Goal: Obtain resource: Obtain resource

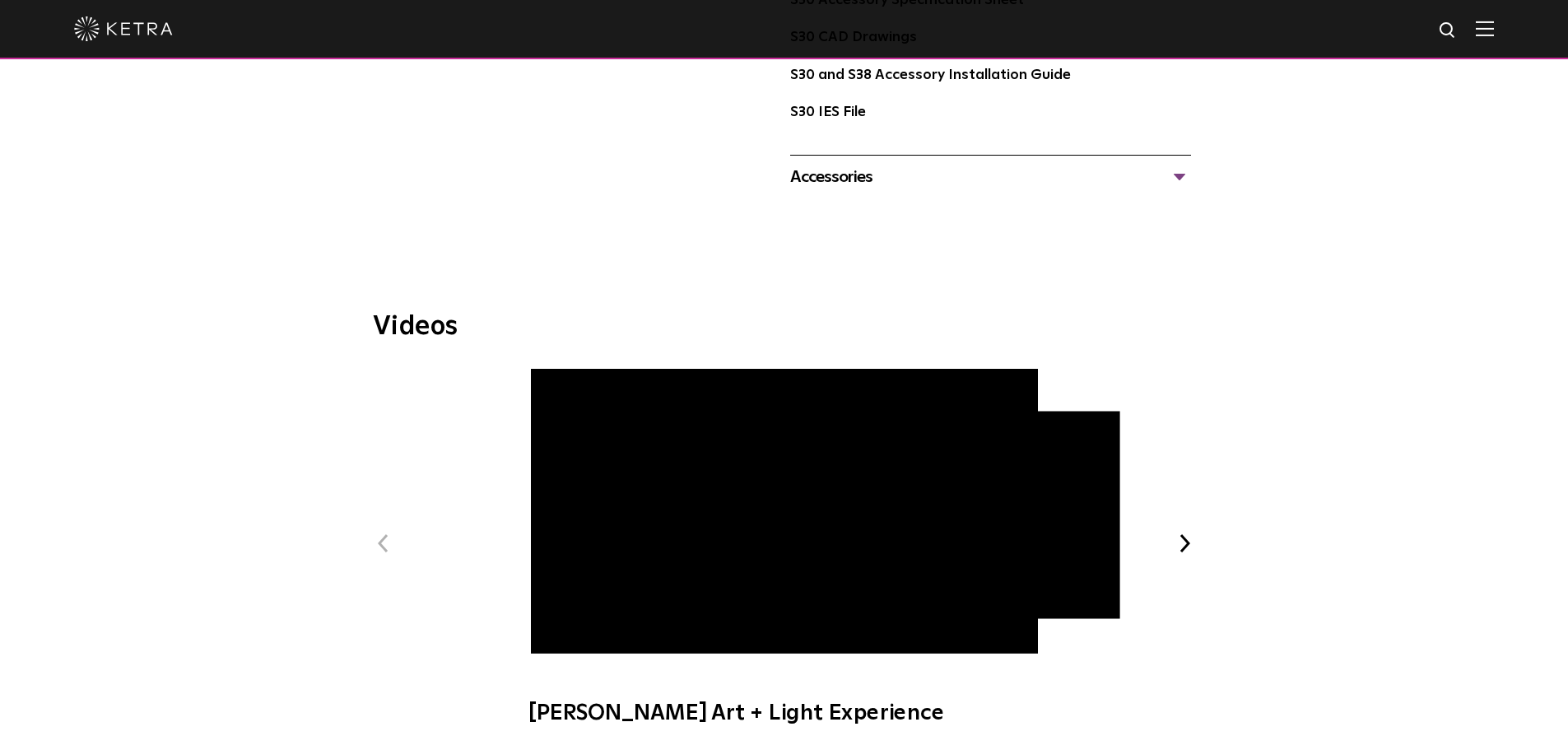
scroll to position [1397, 0]
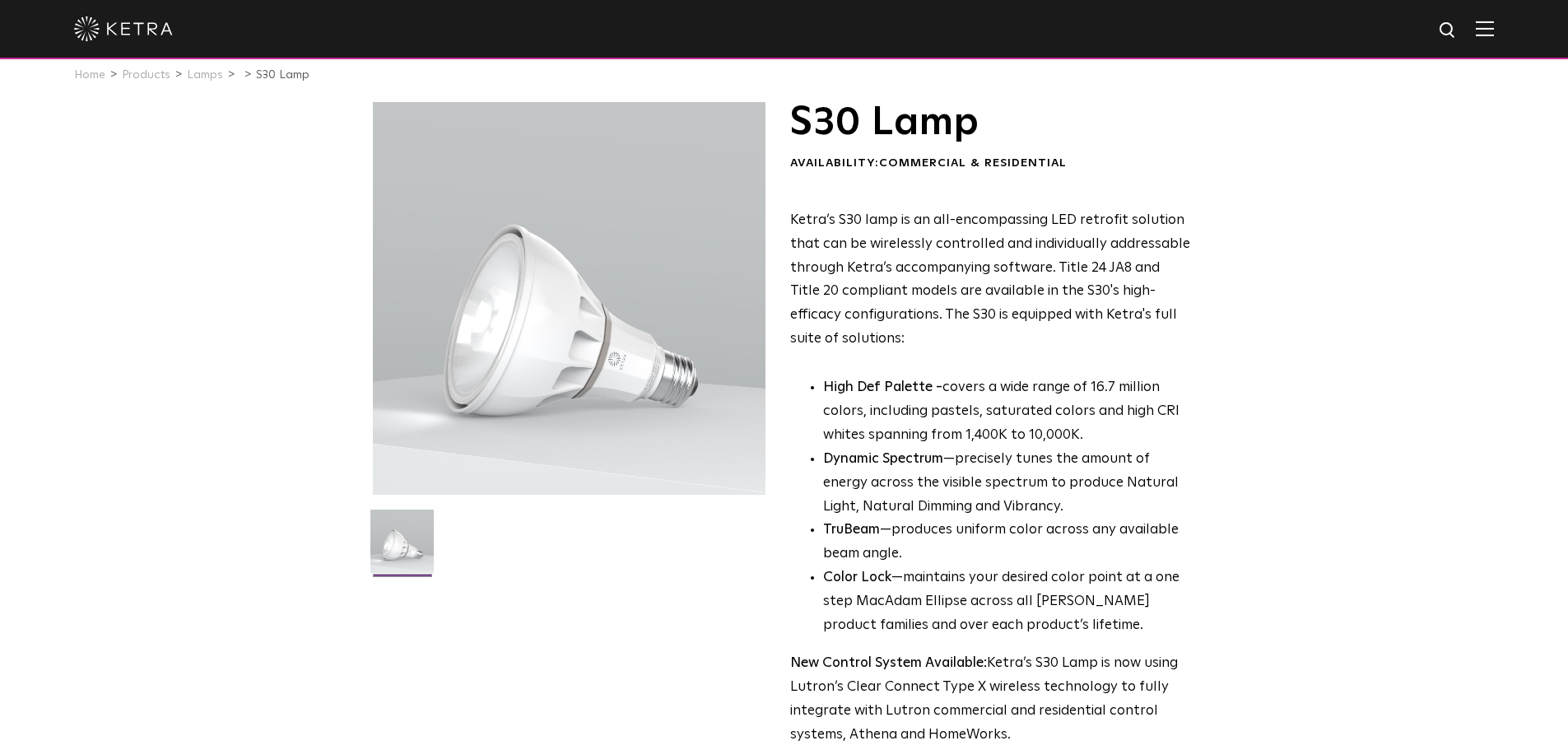
scroll to position [0, 0]
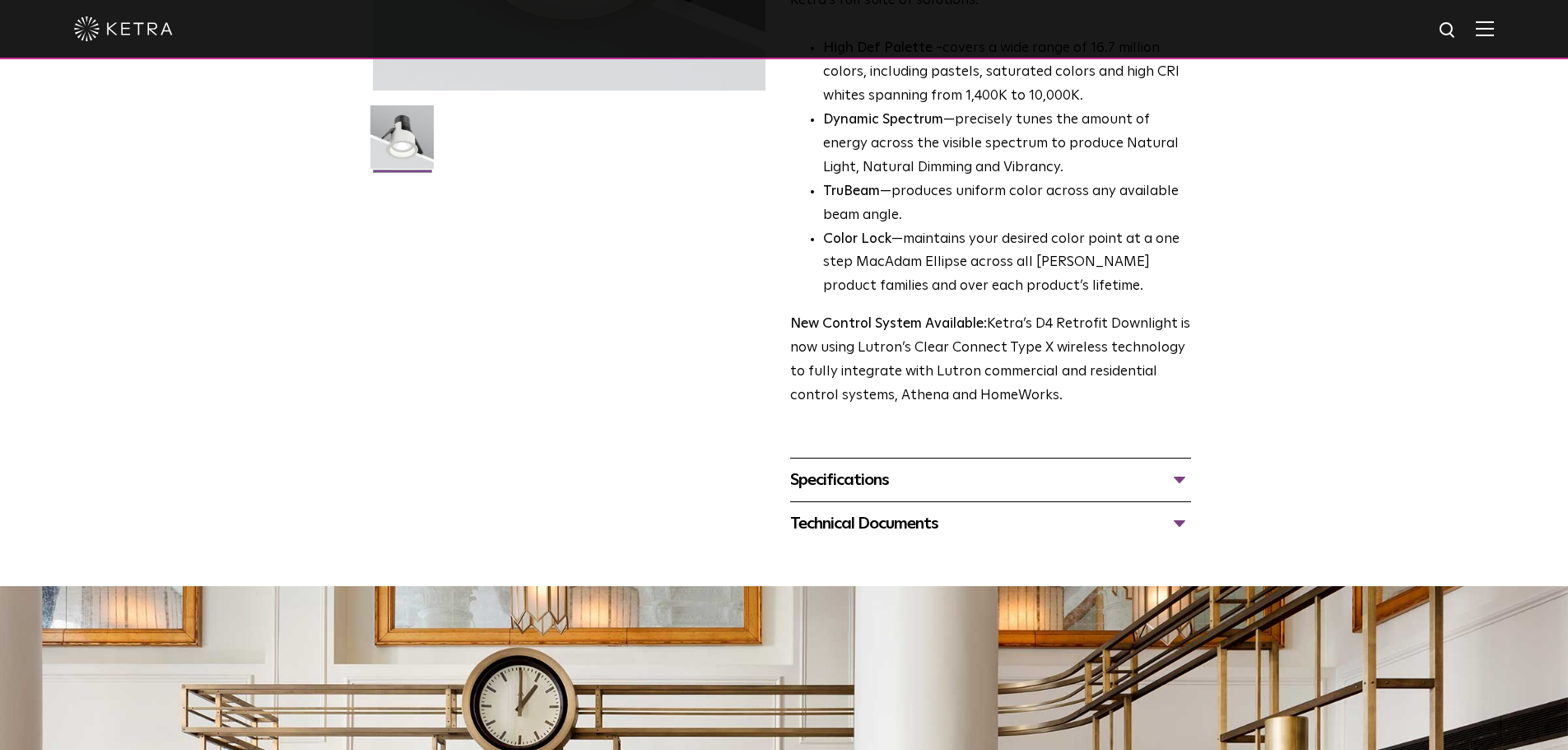
scroll to position [412, 0]
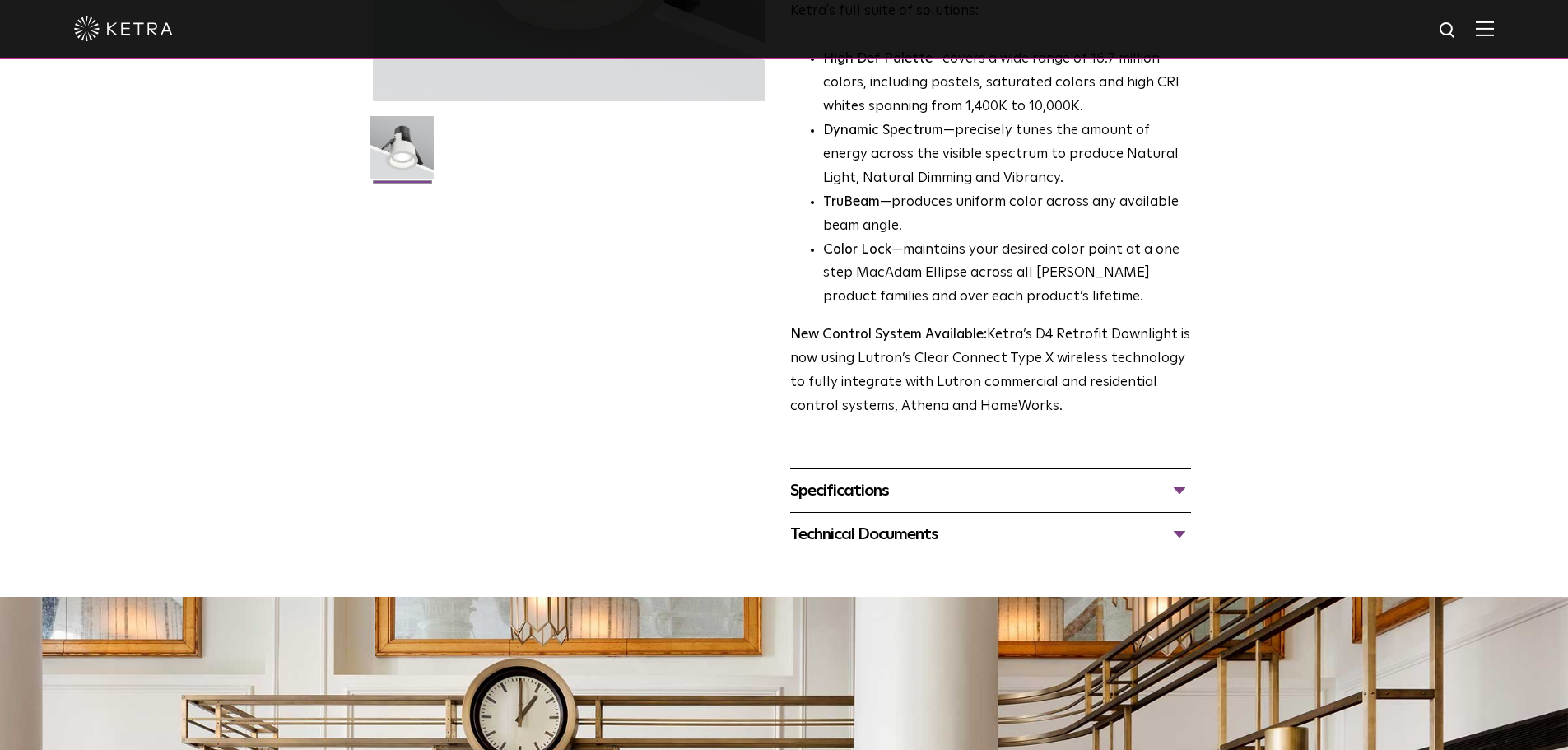
click at [957, 517] on div "Technical Documents D4R Specification Sheet D4R Installation Guide D4R Retrofit…" at bounding box center [990, 534] width 401 height 44
click at [973, 502] on div "Specifications" at bounding box center [990, 491] width 401 height 26
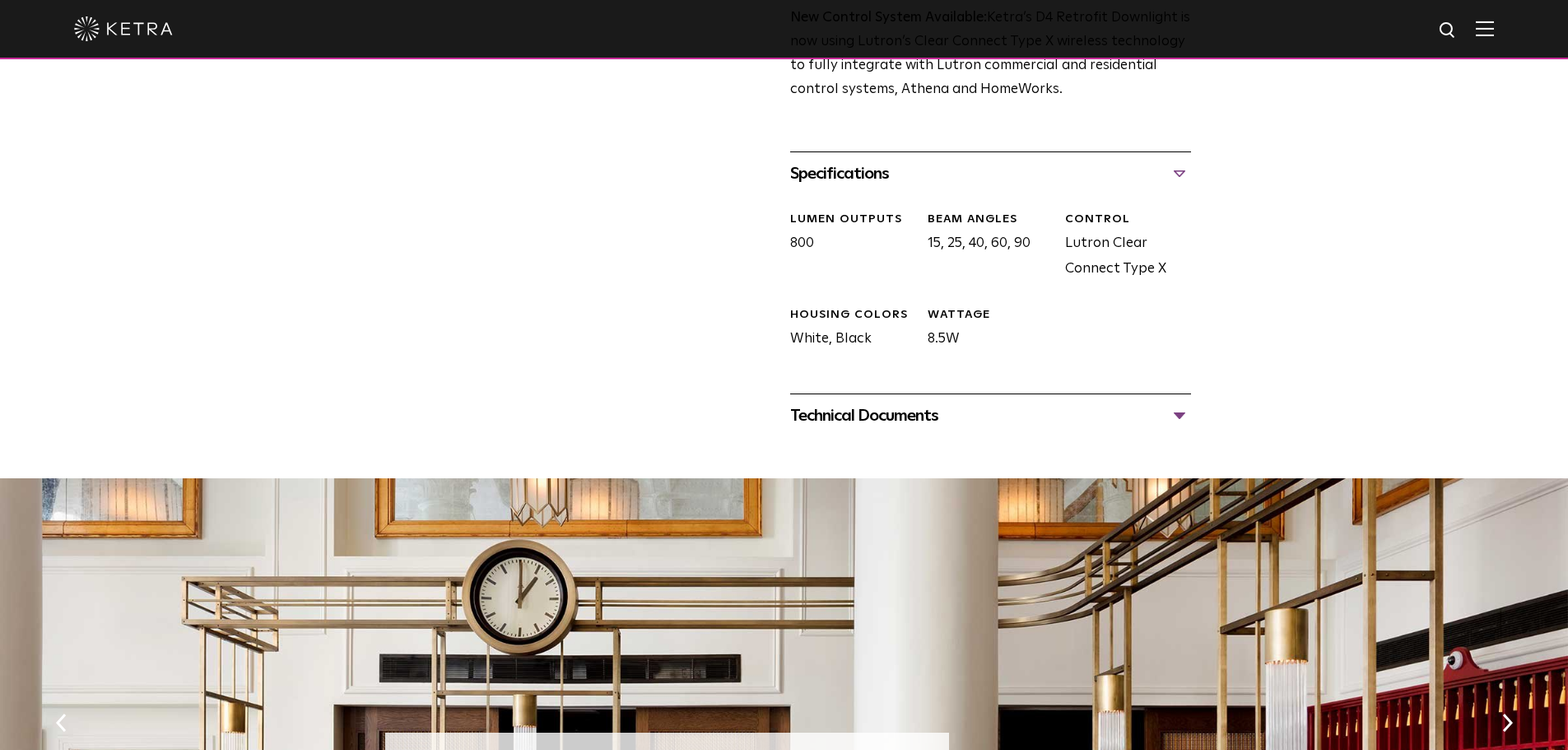
scroll to position [742, 0]
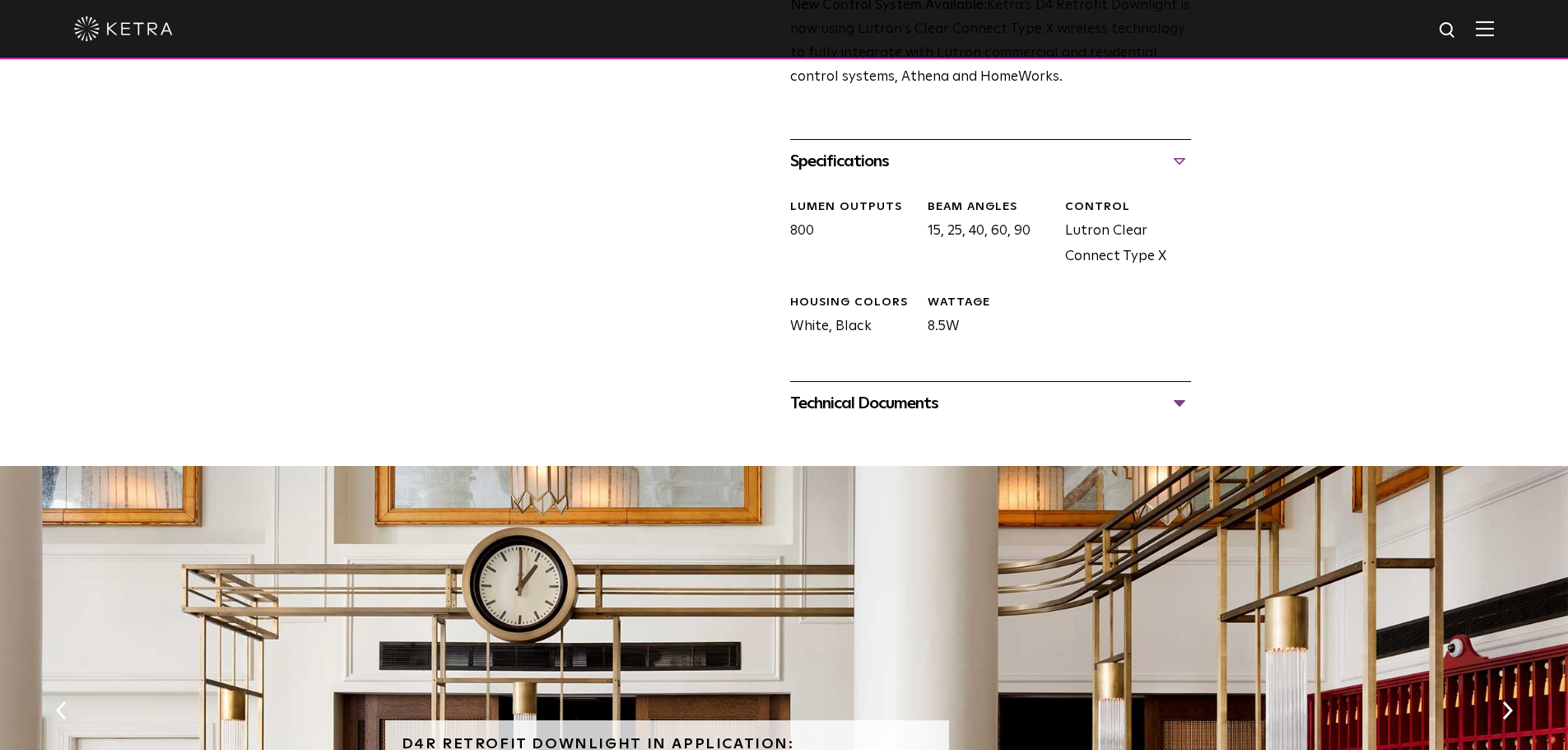
click at [1081, 418] on div "Technical Documents D4R Specification Sheet D4R Installation Guide D4R Retrofit…" at bounding box center [990, 403] width 401 height 44
click at [1087, 408] on div "Technical Documents" at bounding box center [990, 403] width 401 height 26
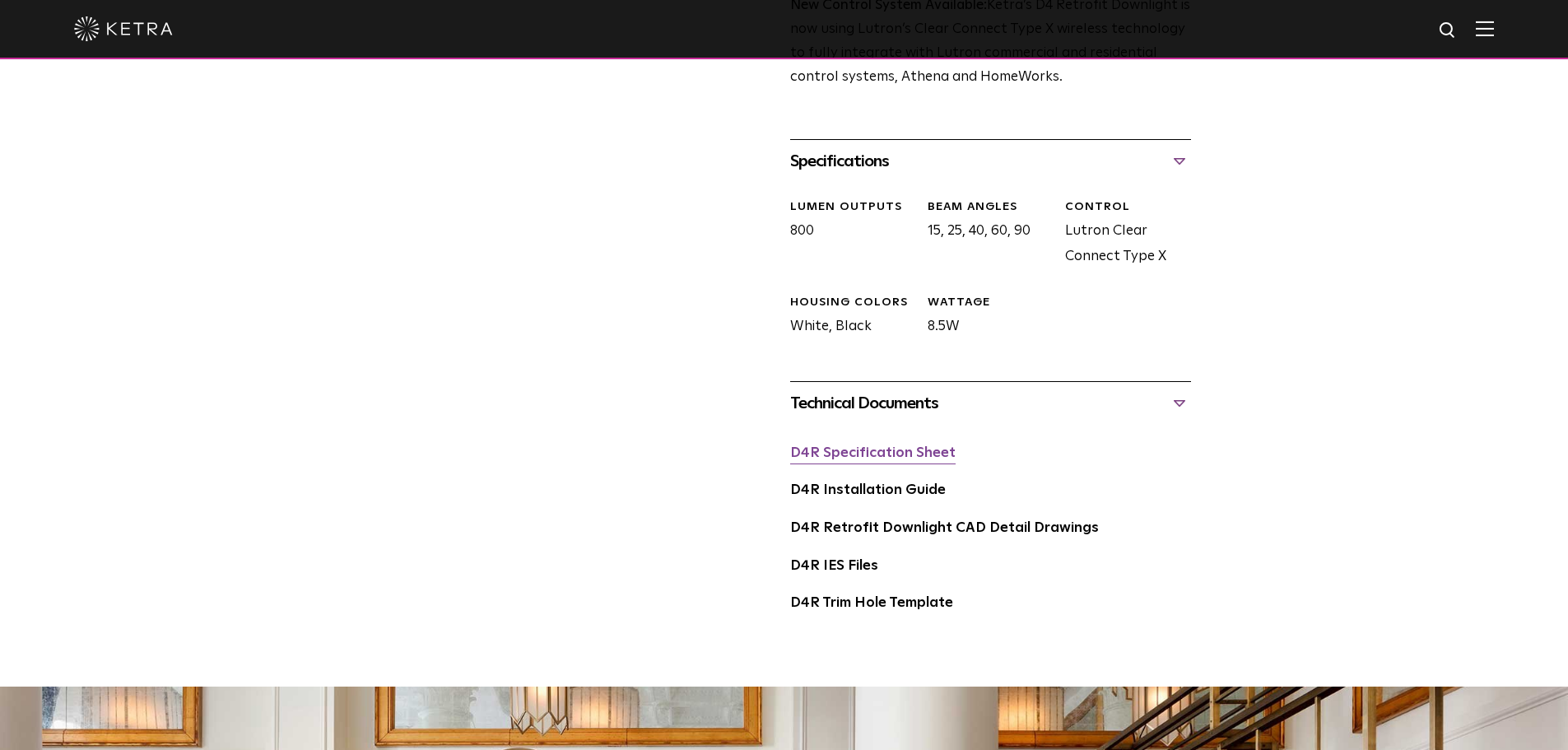
click at [897, 459] on link "D4R Specification Sheet" at bounding box center [873, 453] width 165 height 14
click at [802, 501] on div "D4R Installation Guide" at bounding box center [990, 497] width 401 height 38
click at [808, 496] on link "D4R Installation Guide" at bounding box center [868, 490] width 156 height 14
